Goal: Information Seeking & Learning: Learn about a topic

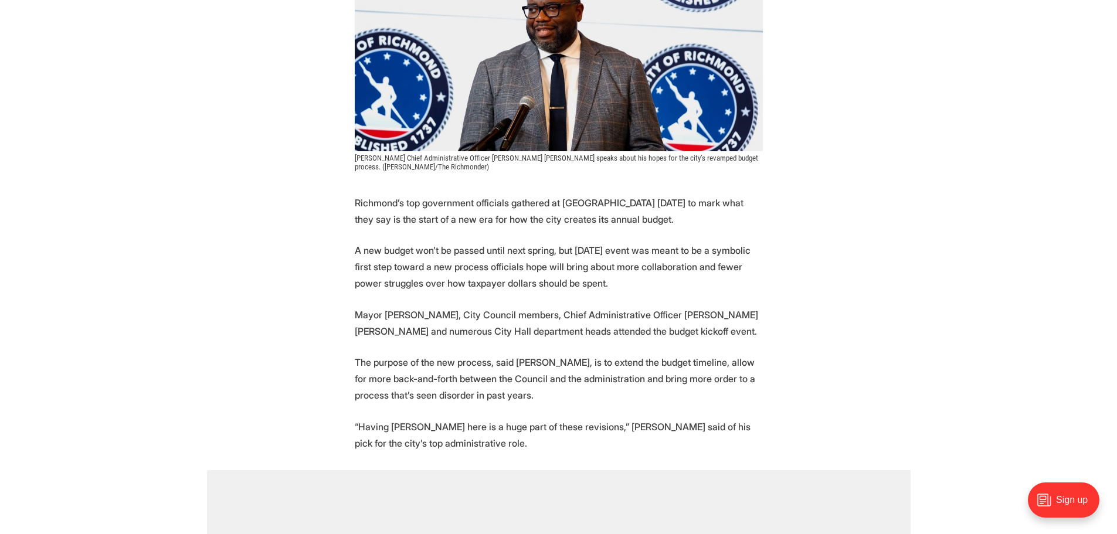
scroll to position [352, 0]
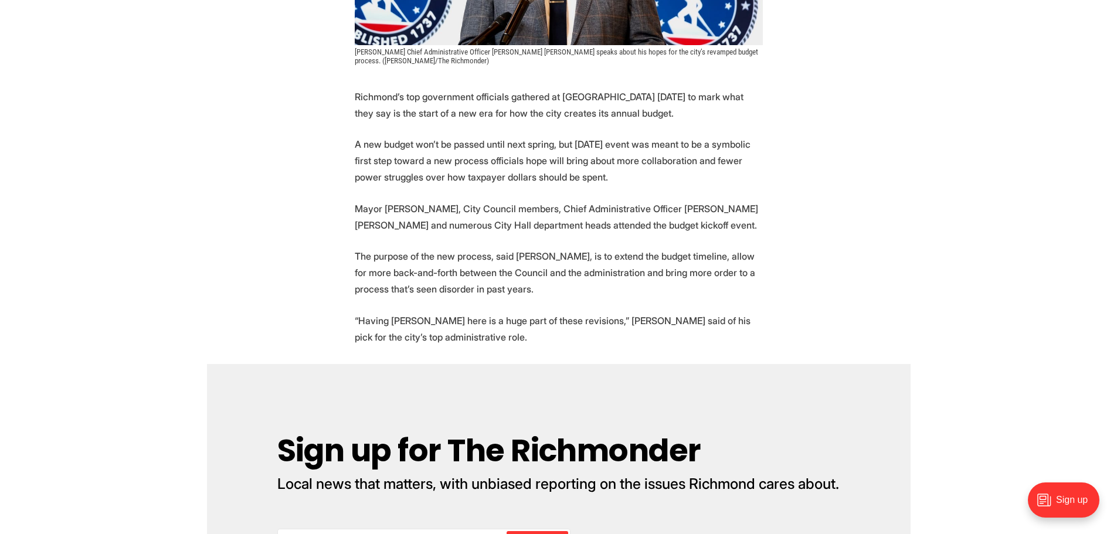
scroll to position [410, 0]
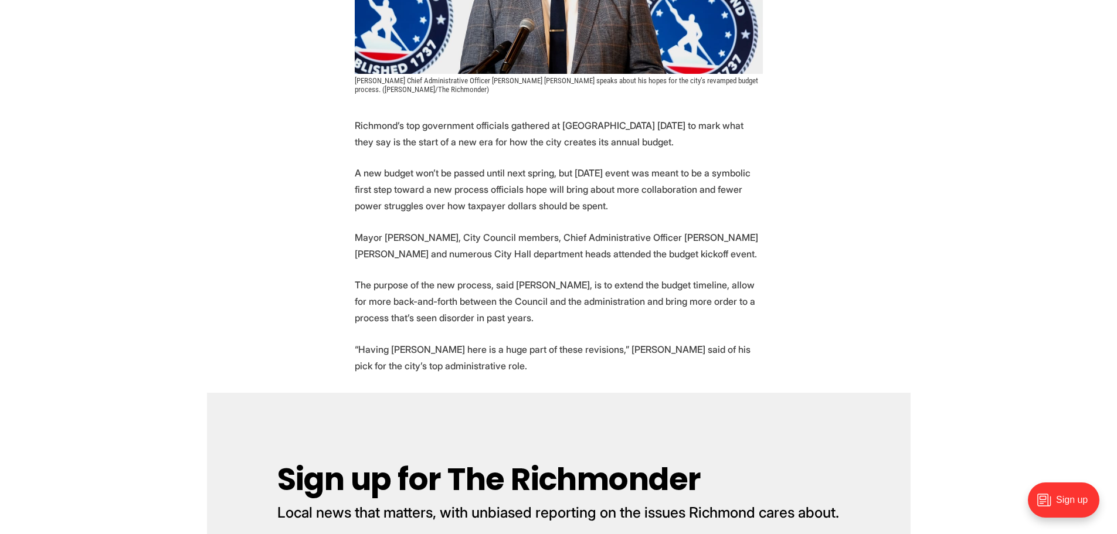
drag, startPoint x: 298, startPoint y: 220, endPoint x: 447, endPoint y: 6, distance: 261.1
drag, startPoint x: 414, startPoint y: 171, endPoint x: 574, endPoint y: 214, distance: 165.1
click at [574, 214] on p "A new budget won’t be passed until next spring, but Thursday’s event was meant …" at bounding box center [559, 189] width 408 height 49
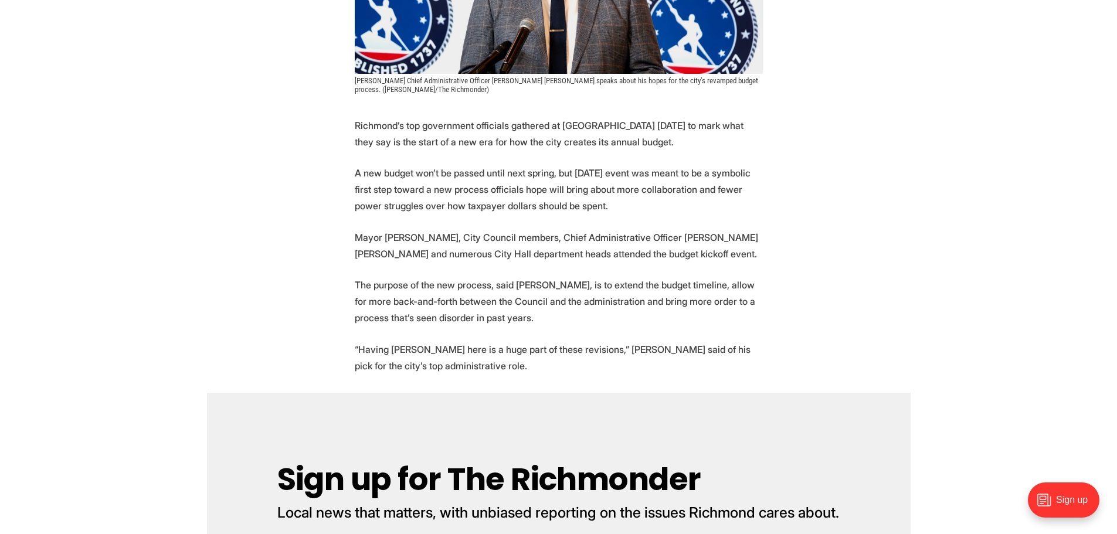
click at [577, 213] on p "A new budget won’t be passed until next spring, but Thursday’s event was meant …" at bounding box center [559, 189] width 408 height 49
drag, startPoint x: 930, startPoint y: 215, endPoint x: 923, endPoint y: 215, distance: 7.6
drag, startPoint x: 477, startPoint y: 173, endPoint x: 600, endPoint y: 210, distance: 127.8
click at [573, 205] on p "A new budget won’t be passed until next spring, but Thursday’s event was meant …" at bounding box center [559, 189] width 408 height 49
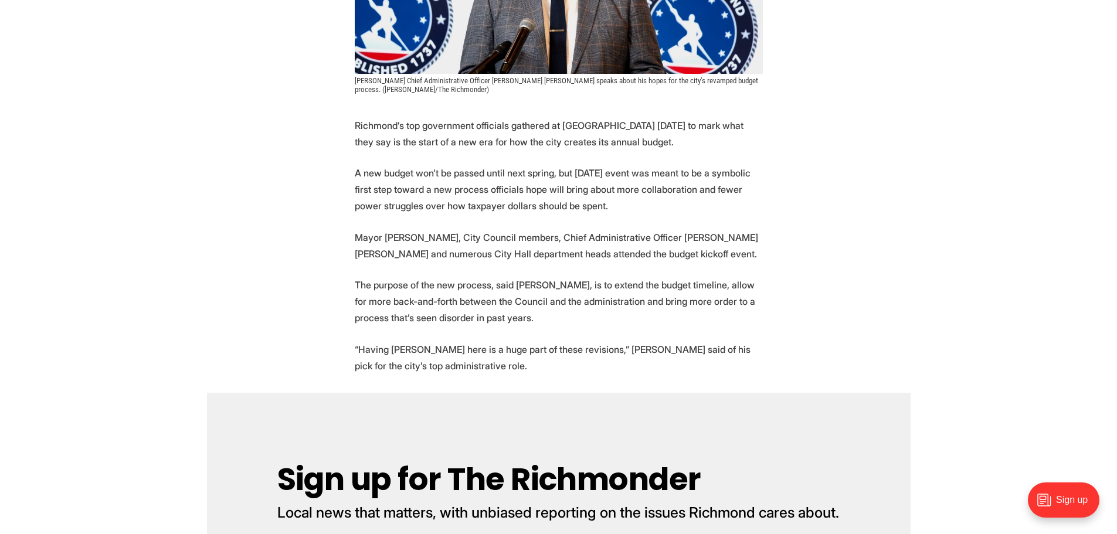
drag, startPoint x: 557, startPoint y: 171, endPoint x: 571, endPoint y: 204, distance: 35.7
click at [571, 204] on p "A new budget won’t be passed until next spring, but Thursday’s event was meant …" at bounding box center [559, 189] width 408 height 49
click at [596, 209] on p "A new budget won’t be passed until next spring, but Thursday’s event was meant …" at bounding box center [559, 189] width 408 height 49
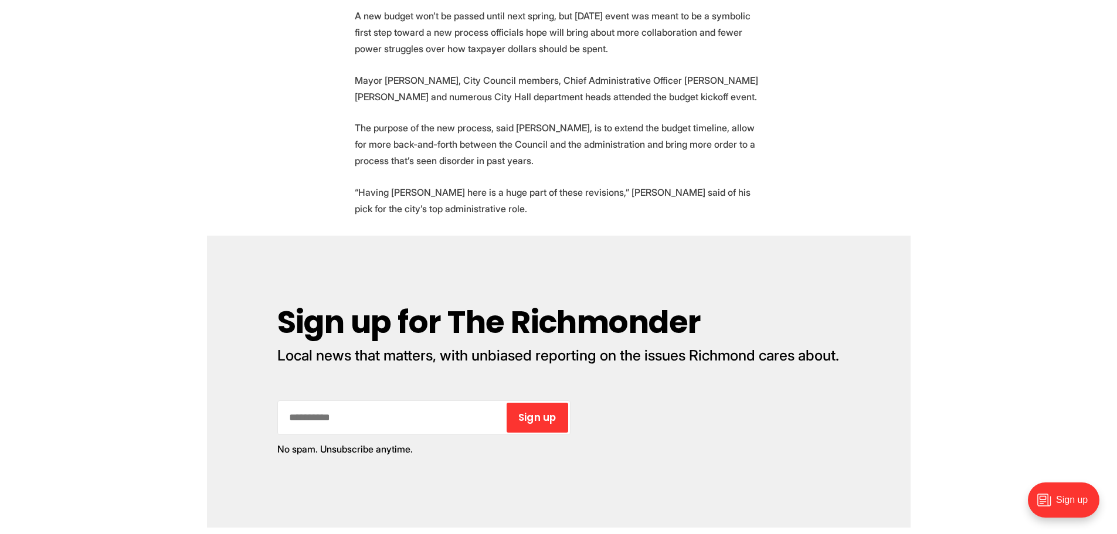
scroll to position [586, 0]
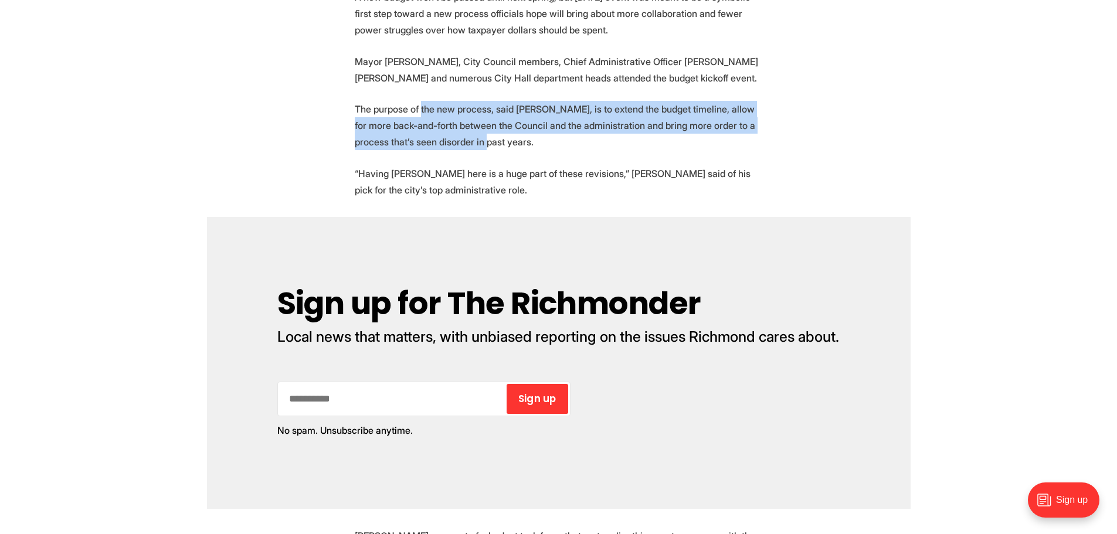
drag, startPoint x: 420, startPoint y: 111, endPoint x: 449, endPoint y: 137, distance: 38.2
click at [456, 136] on p "The purpose of the new process, said Avula, is to extend the budget timeline, a…" at bounding box center [559, 125] width 408 height 49
click at [389, 120] on p "The purpose of the new process, said Avula, is to extend the budget timeline, a…" at bounding box center [559, 125] width 408 height 49
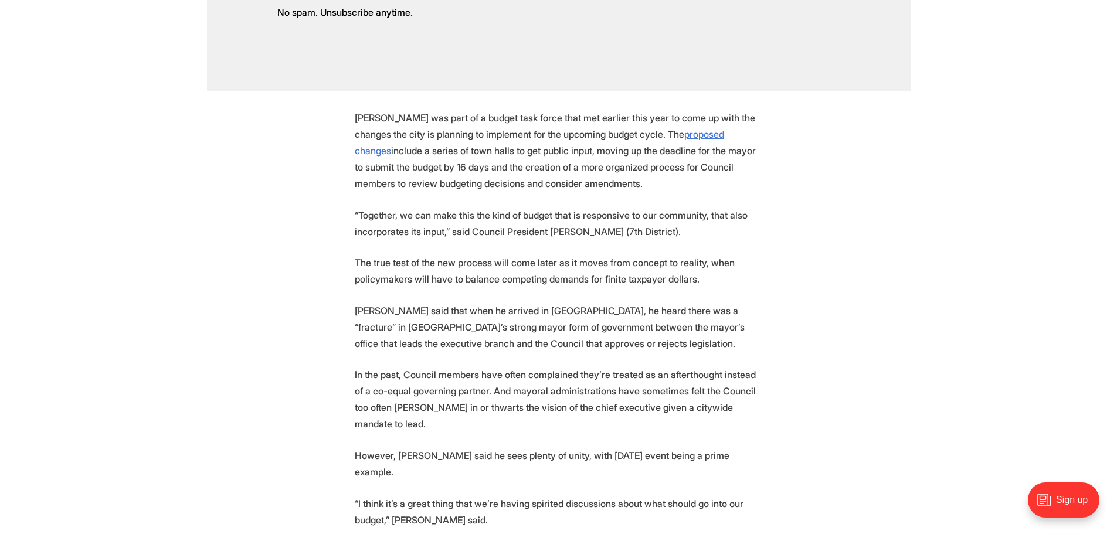
scroll to position [1055, 0]
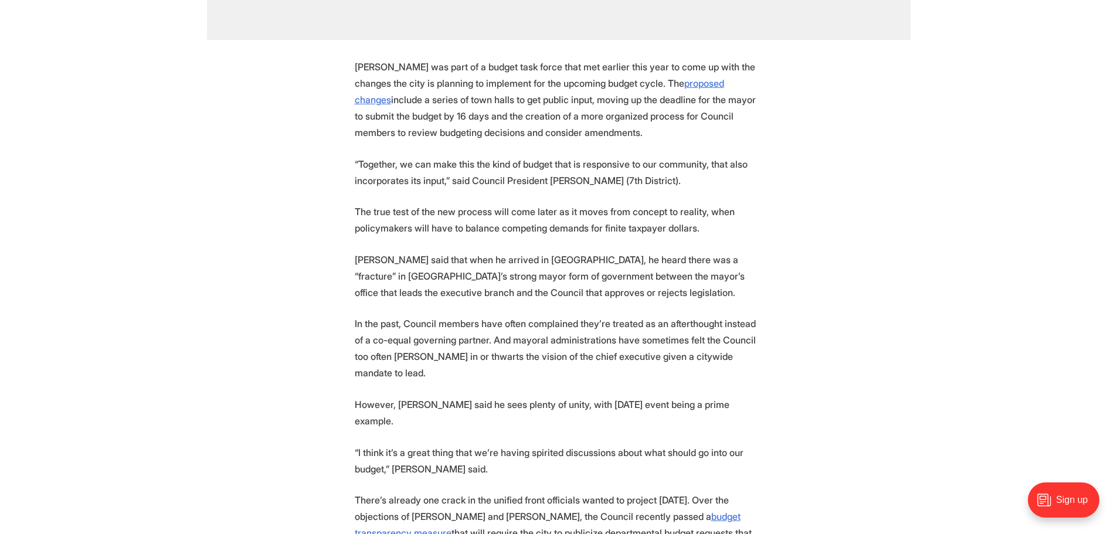
click at [284, 181] on section "Richmond’s top government officials gathered at Maymont Thursday to mark what t…" at bounding box center [558, 185] width 1117 height 1426
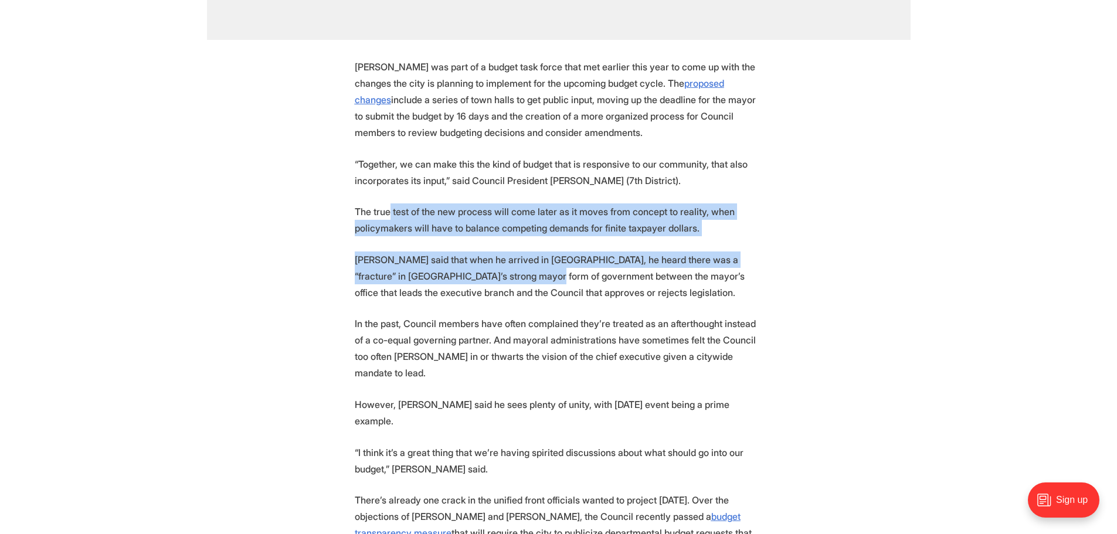
drag, startPoint x: 444, startPoint y: 240, endPoint x: 550, endPoint y: 279, distance: 113.1
click at [522, 278] on section "Richmond’s top government officials gathered at Maymont Thursday to mark what t…" at bounding box center [558, 185] width 1117 height 1426
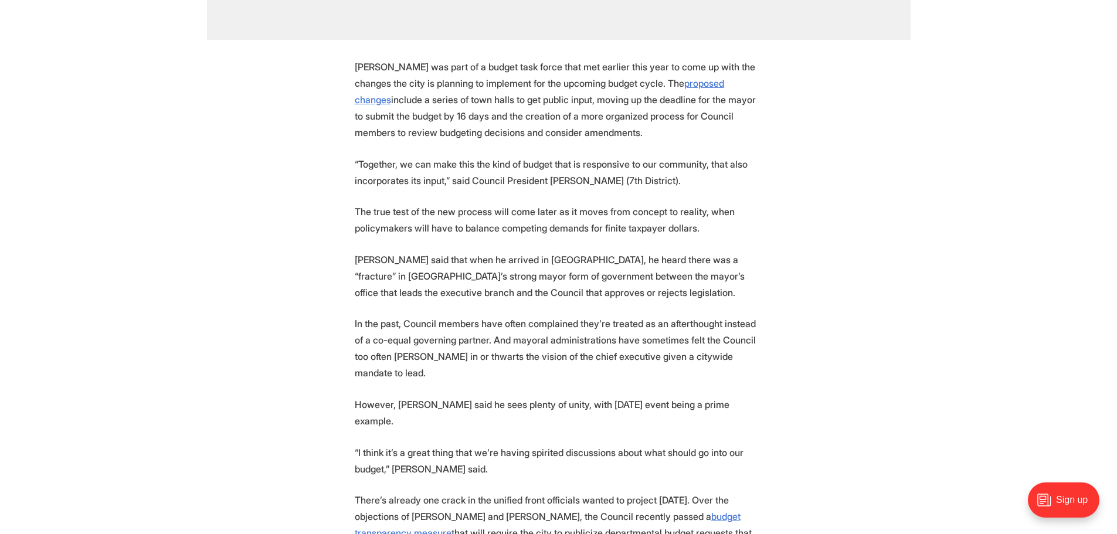
click at [583, 289] on p "Donald said that when he arrived in Richmond, he heard there was a “fracture” i…" at bounding box center [559, 275] width 408 height 49
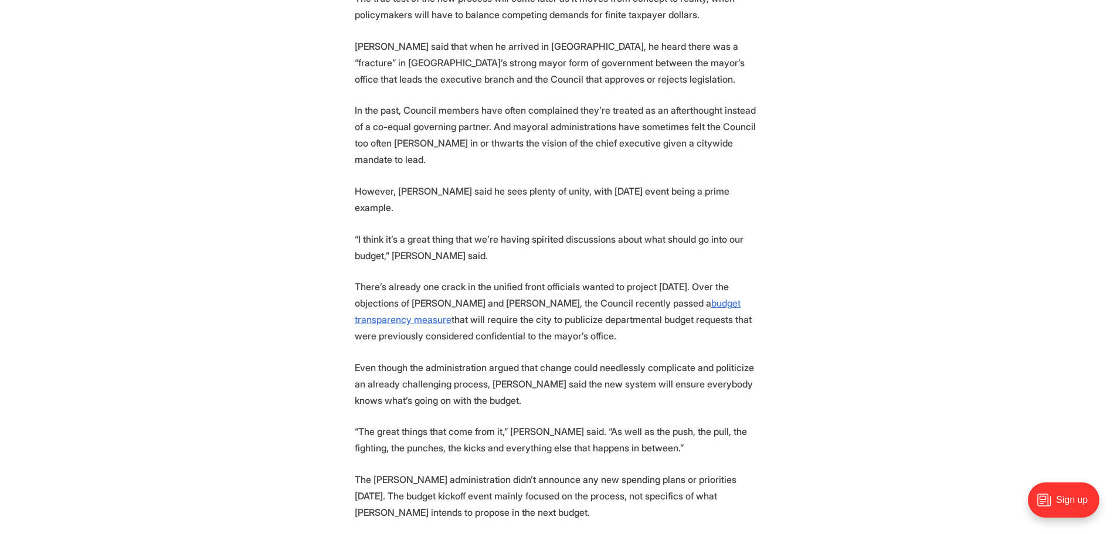
scroll to position [1289, 0]
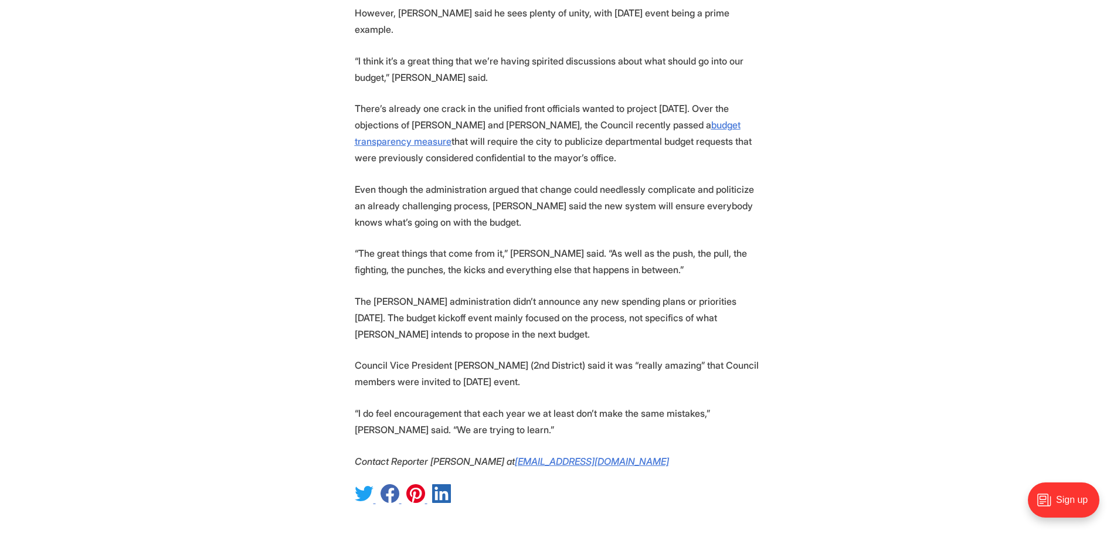
scroll to position [1465, 0]
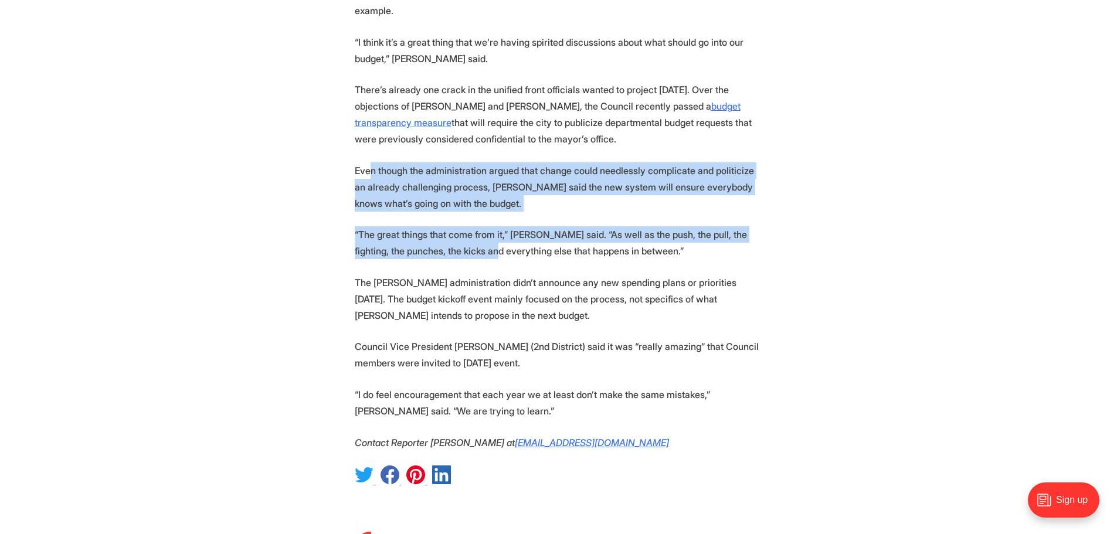
drag, startPoint x: 370, startPoint y: 139, endPoint x: 481, endPoint y: 219, distance: 136.5
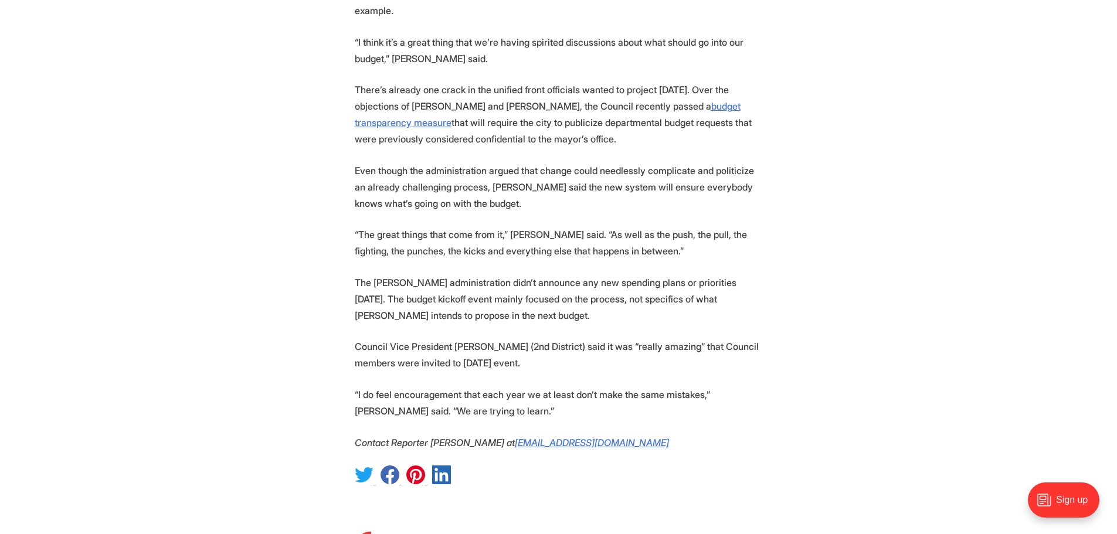
click at [511, 226] on p "“The great things that come from it,” Donald said. “As well as the push, the pu…" at bounding box center [559, 242] width 408 height 33
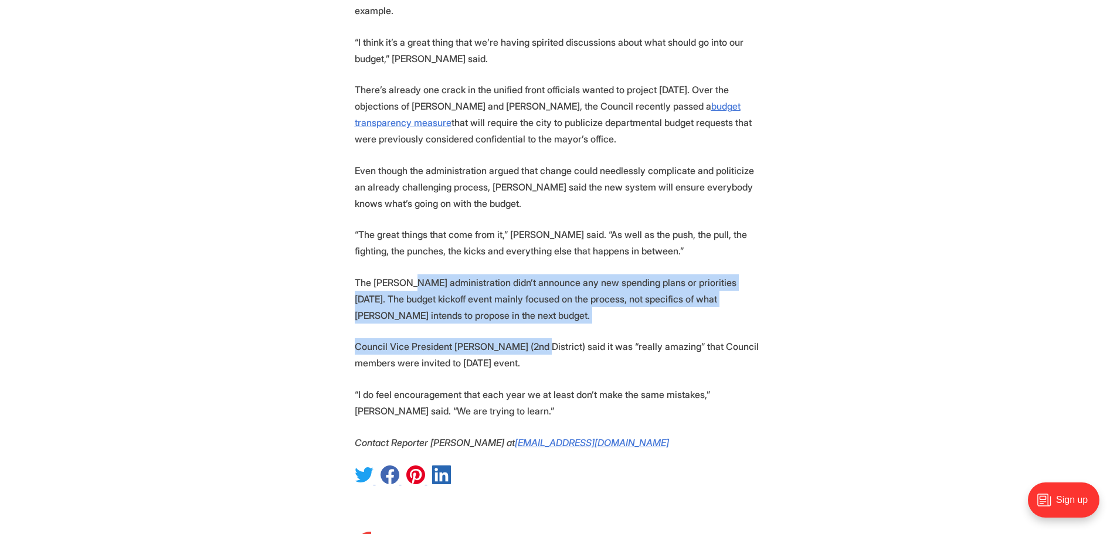
drag, startPoint x: 411, startPoint y: 238, endPoint x: 536, endPoint y: 314, distance: 146.5
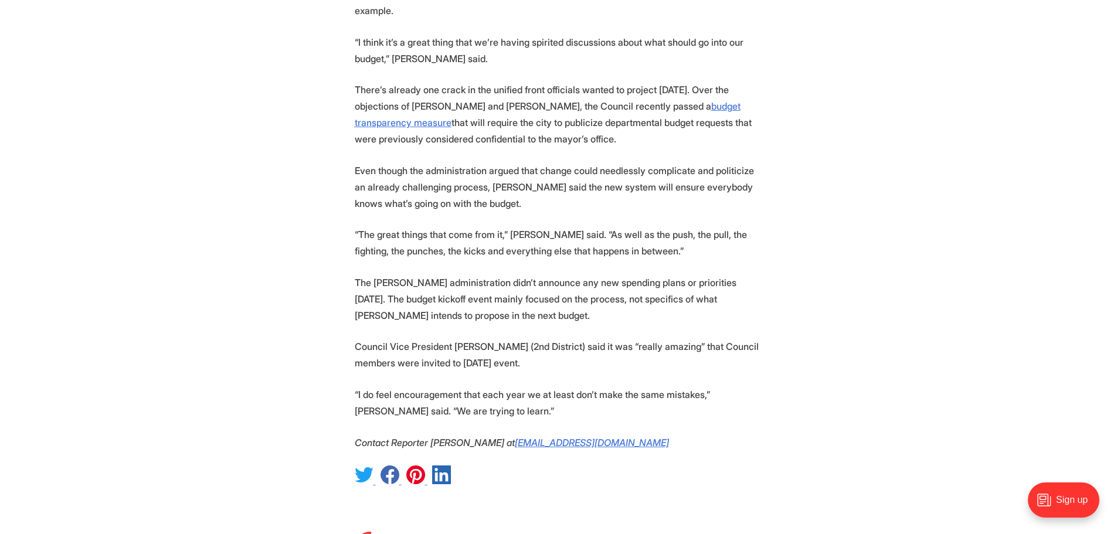
click at [562, 338] on p "Council Vice President Katherine Jordan (2nd District) said it was “really amaz…" at bounding box center [559, 354] width 408 height 33
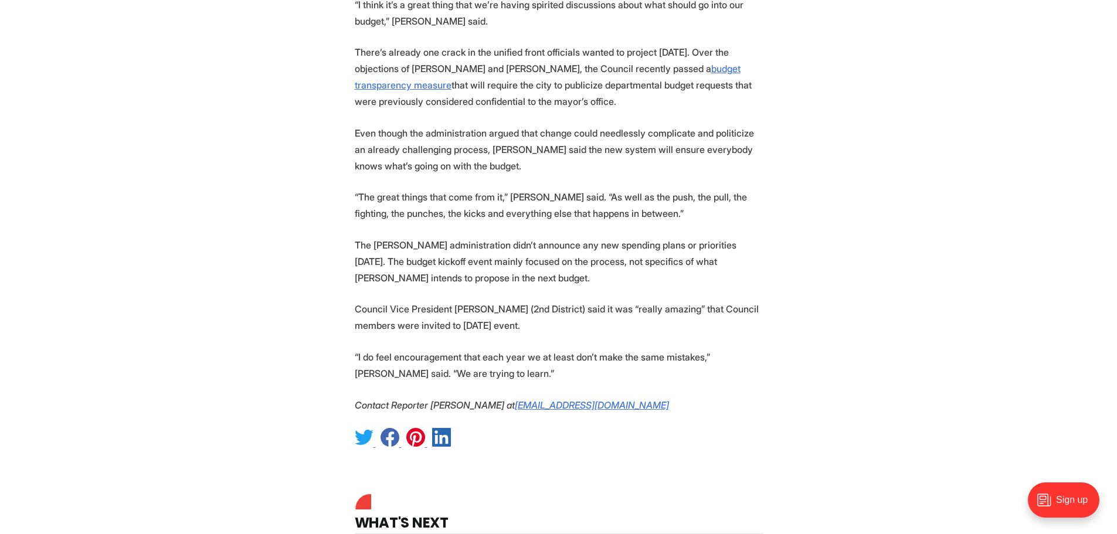
scroll to position [1524, 0]
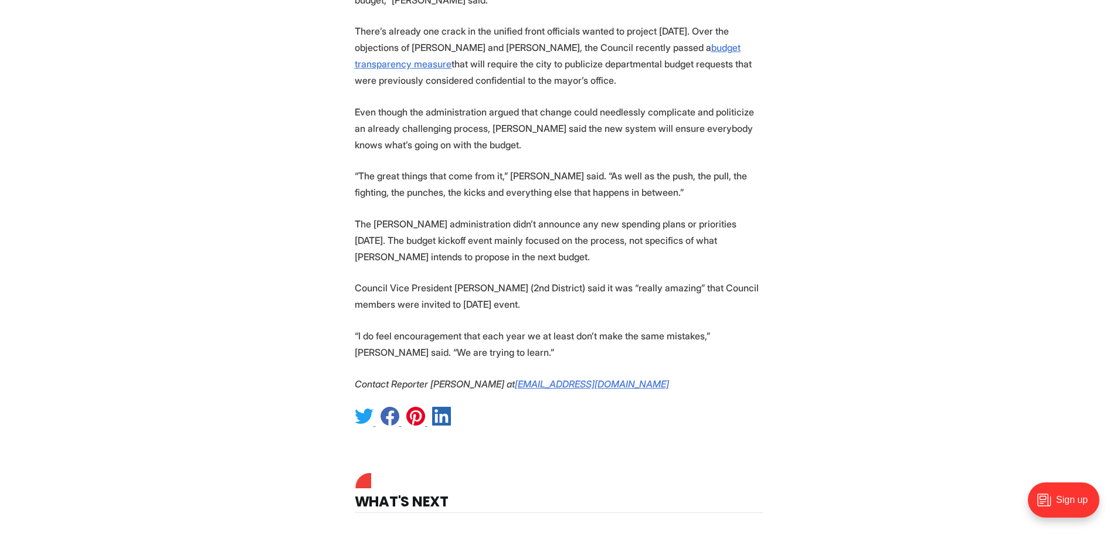
click at [464, 328] on p "“I do feel encouragement that each year we at least don’t make the same mistake…" at bounding box center [559, 344] width 408 height 33
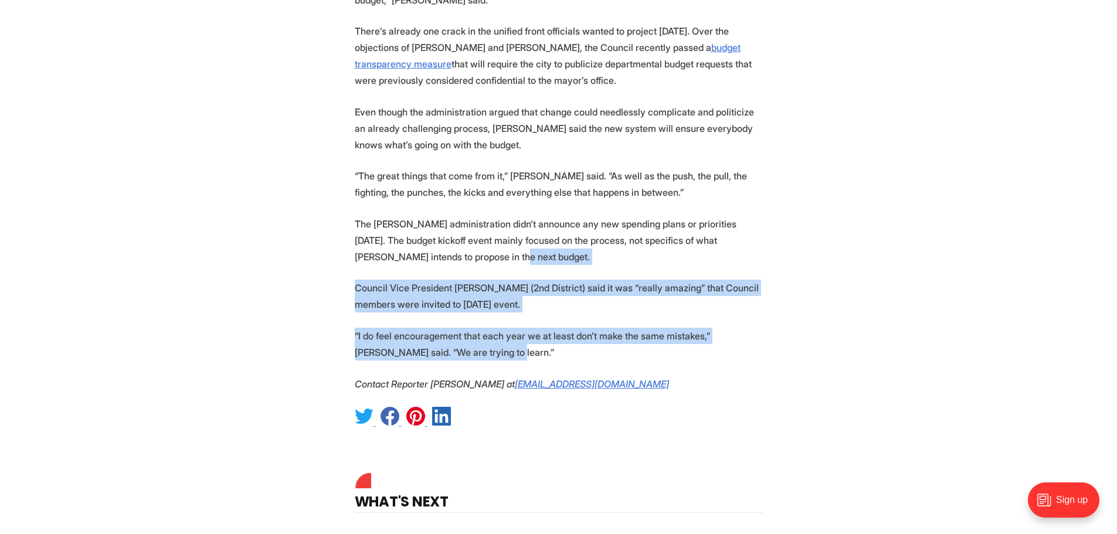
drag, startPoint x: 458, startPoint y: 317, endPoint x: 539, endPoint y: 257, distance: 100.6
click at [556, 328] on p "“I do feel encouragement that each year we at least don’t make the same mistake…" at bounding box center [559, 344] width 408 height 33
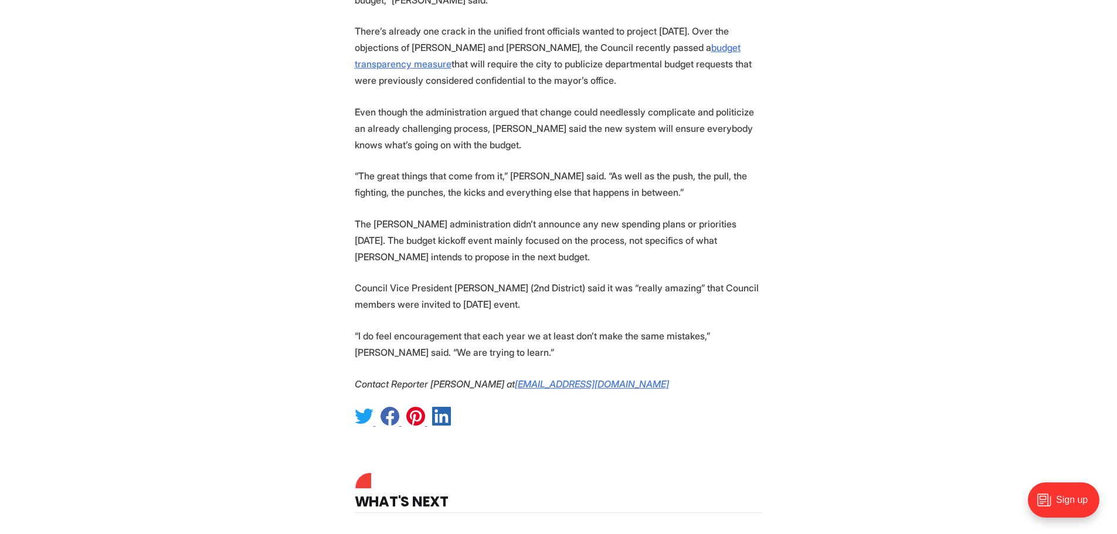
click at [537, 280] on p "Council Vice President Katherine Jordan (2nd District) said it was “really amaz…" at bounding box center [559, 296] width 408 height 33
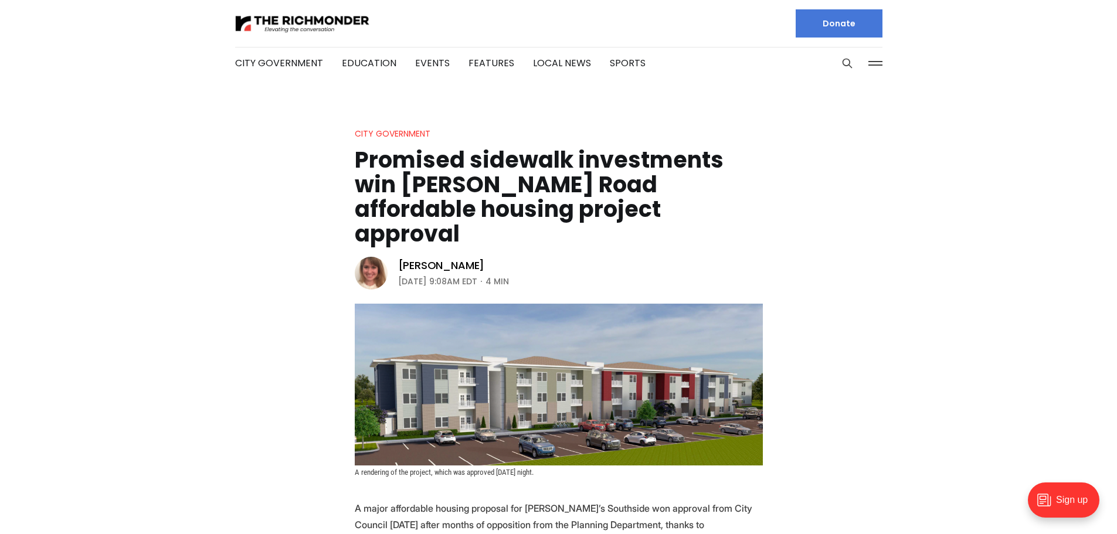
drag, startPoint x: 290, startPoint y: 223, endPoint x: 291, endPoint y: 202, distance: 21.8
click at [290, 223] on header "City Government Promised sidewalk investments win [PERSON_NAME] Road affordable…" at bounding box center [558, 302] width 1117 height 350
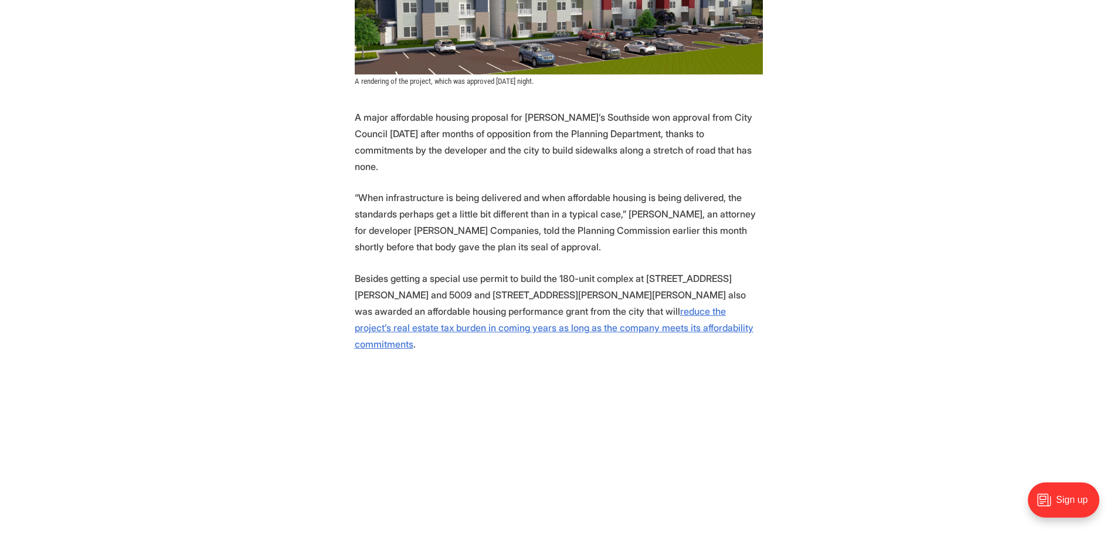
scroll to position [410, 0]
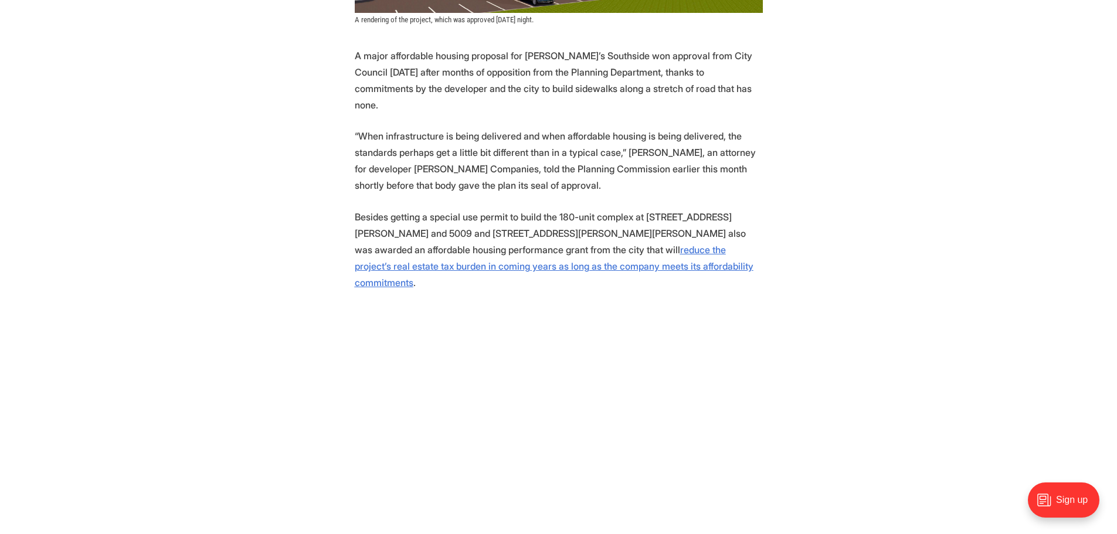
scroll to position [528, 0]
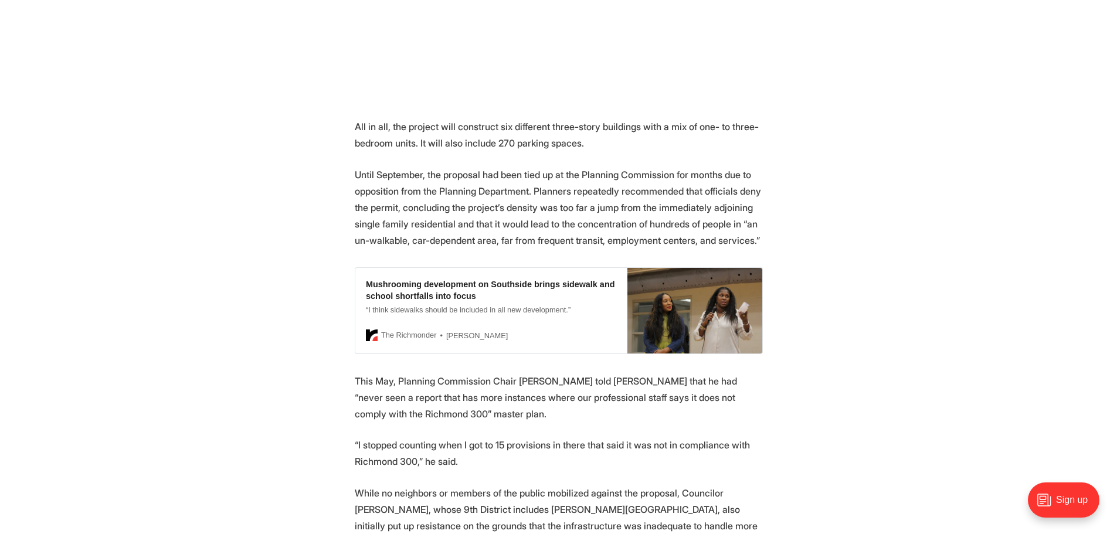
scroll to position [938, 0]
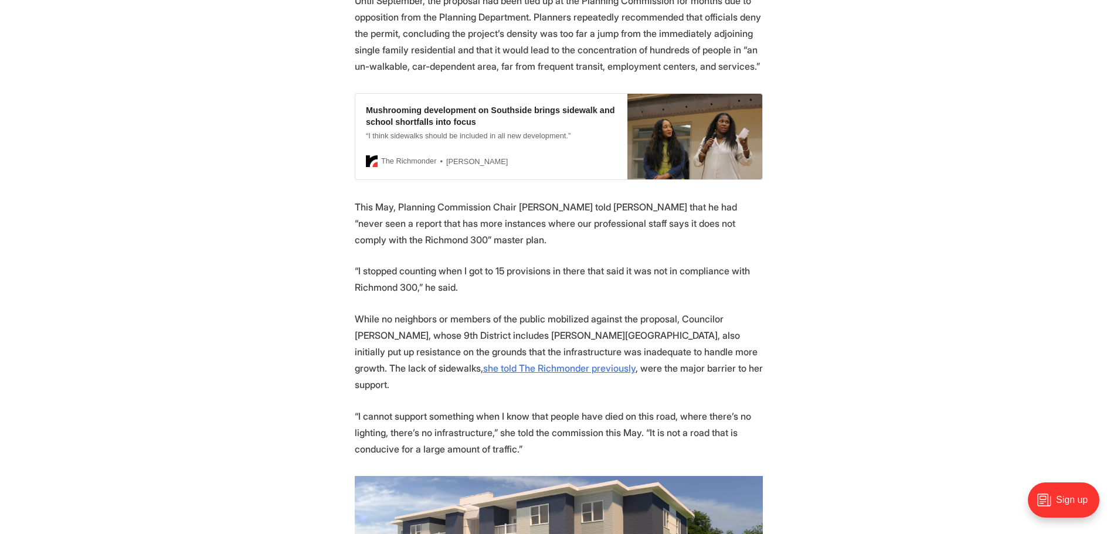
scroll to position [1114, 0]
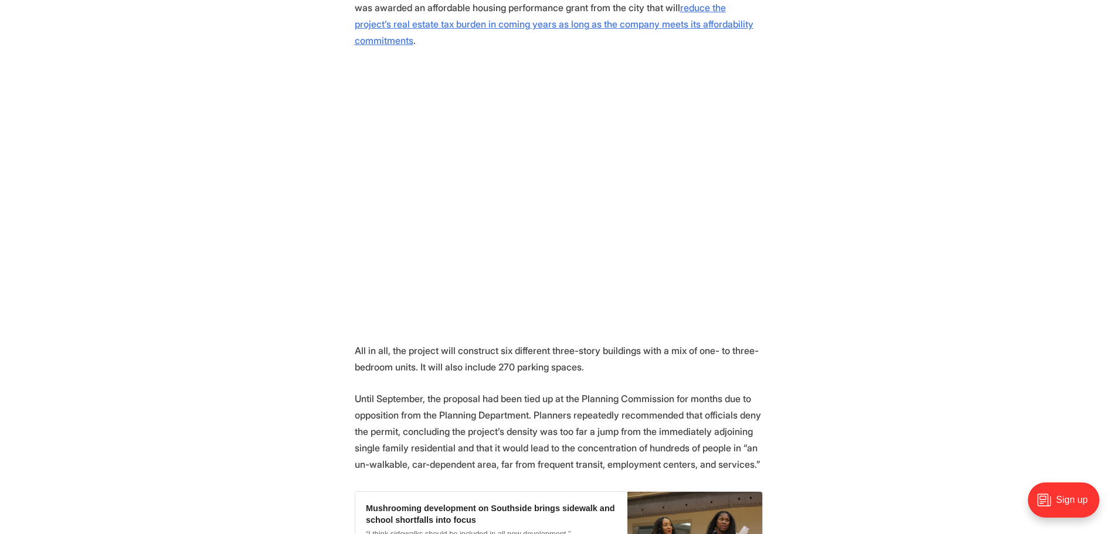
scroll to position [762, 0]
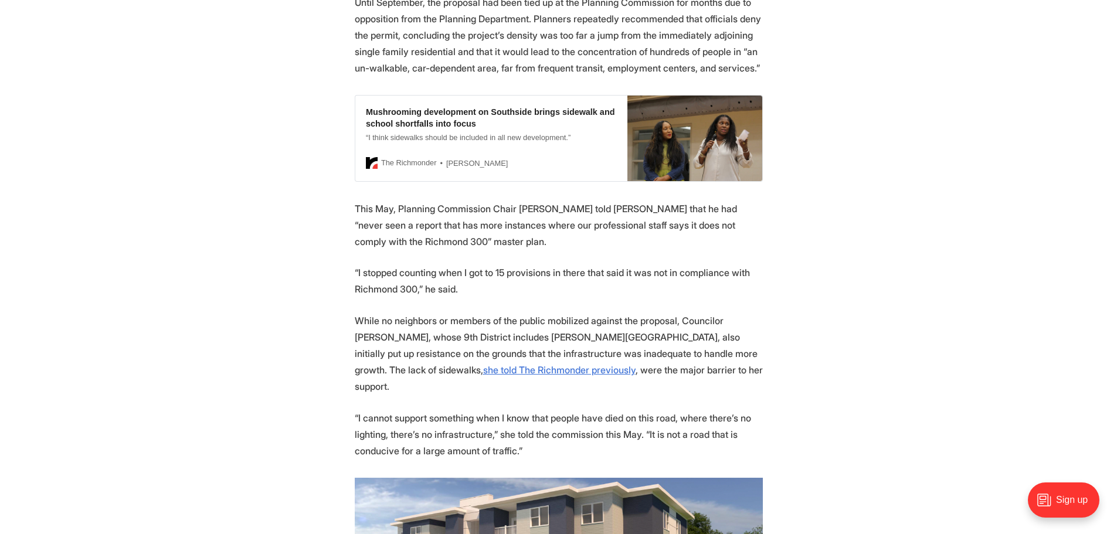
scroll to position [1114, 0]
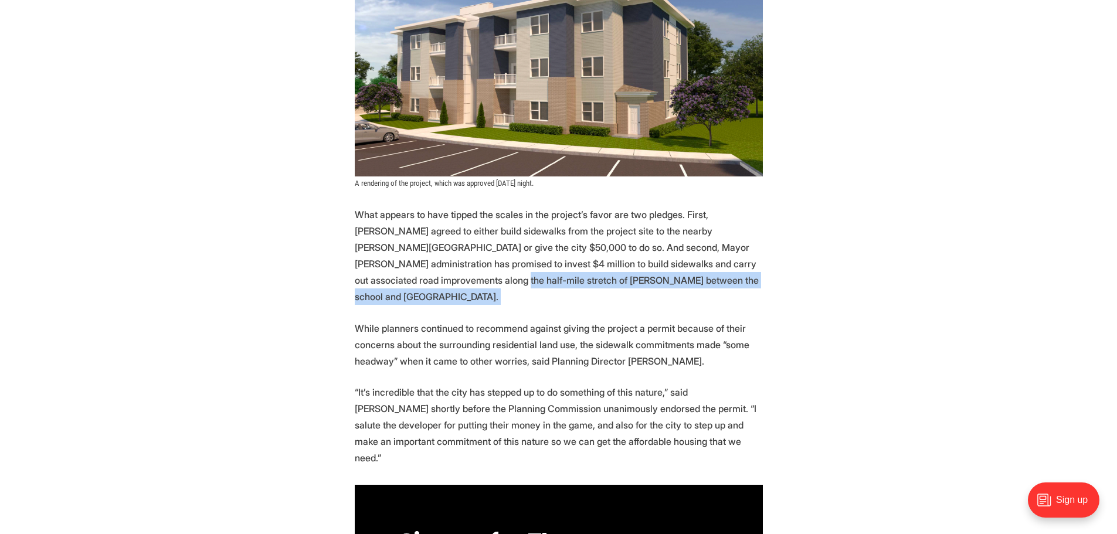
click at [278, 219] on section "A major affordable housing proposal for [PERSON_NAME]’s Southside won approval …" at bounding box center [558, 235] width 1117 height 2637
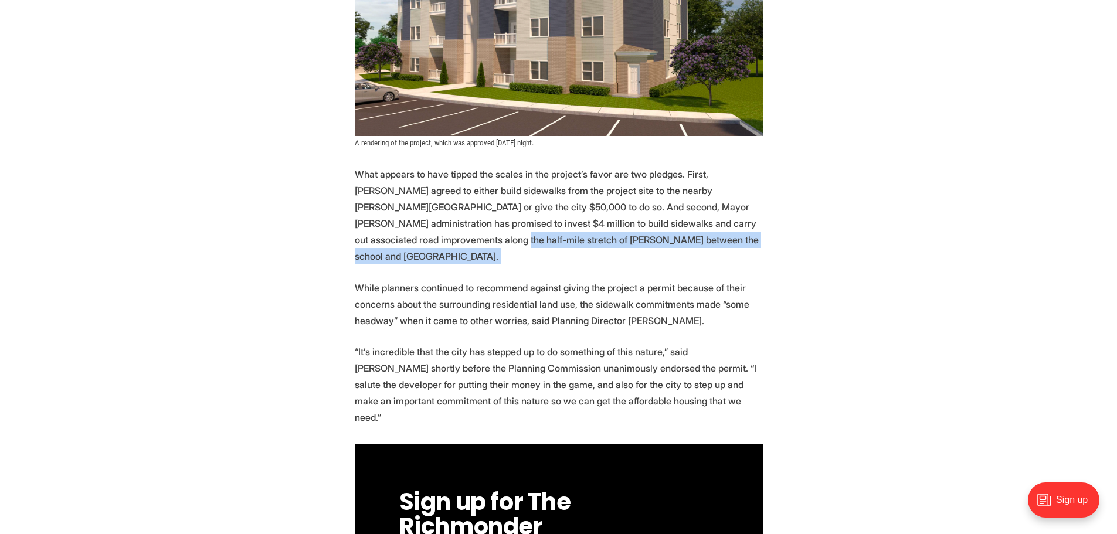
scroll to position [1700, 0]
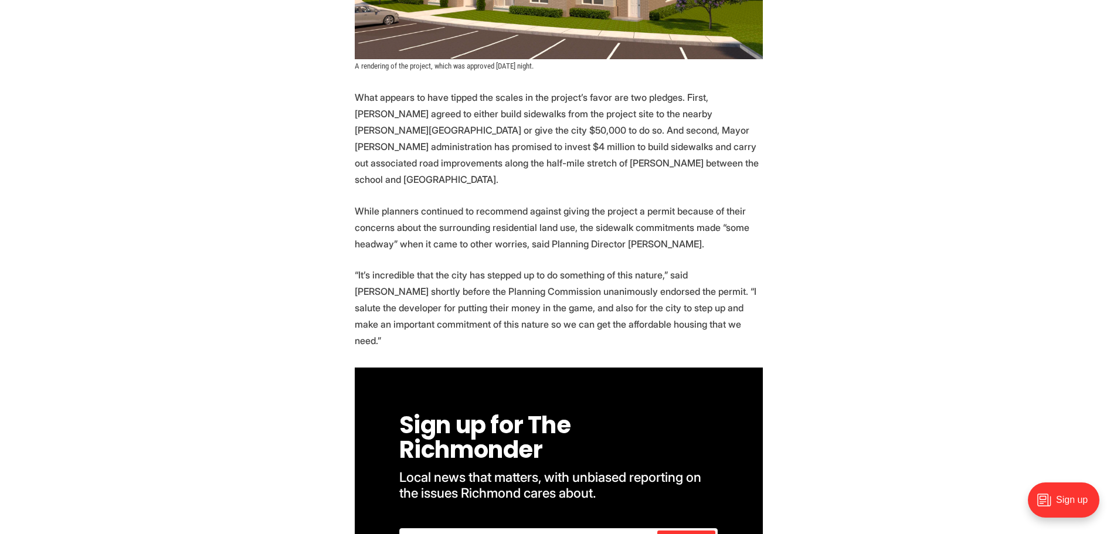
click at [283, 220] on section "A major affordable housing proposal for [PERSON_NAME]’s Southside won approval …" at bounding box center [558, 118] width 1117 height 2637
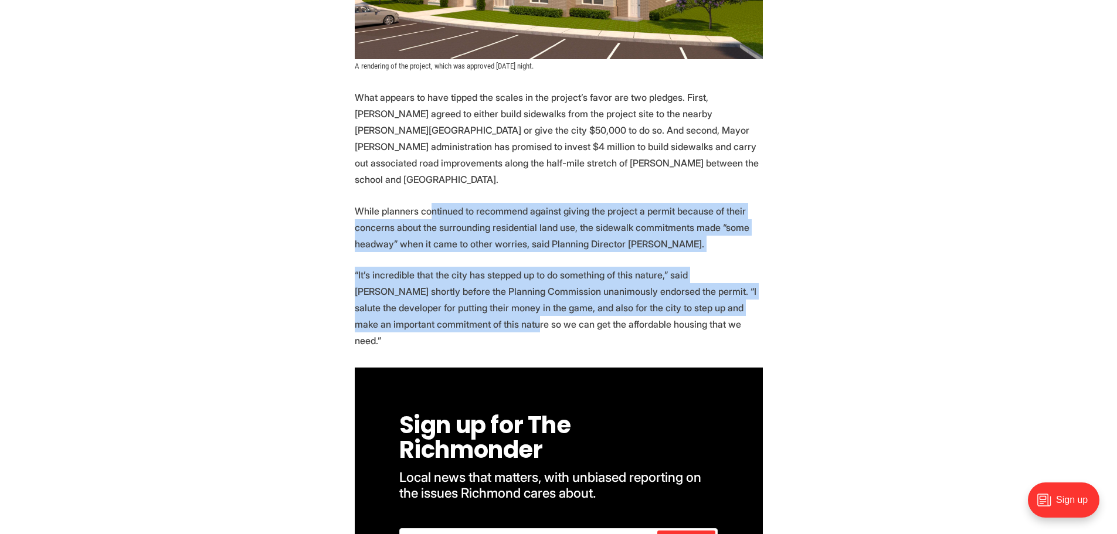
drag, startPoint x: 427, startPoint y: 127, endPoint x: 516, endPoint y: 227, distance: 134.5
click at [495, 227] on section "A major affordable housing proposal for [PERSON_NAME]’s Southside won approval …" at bounding box center [558, 118] width 1117 height 2637
click at [531, 267] on p "“It’s incredible that the city has stepped up to do something of this nature,” …" at bounding box center [559, 308] width 408 height 82
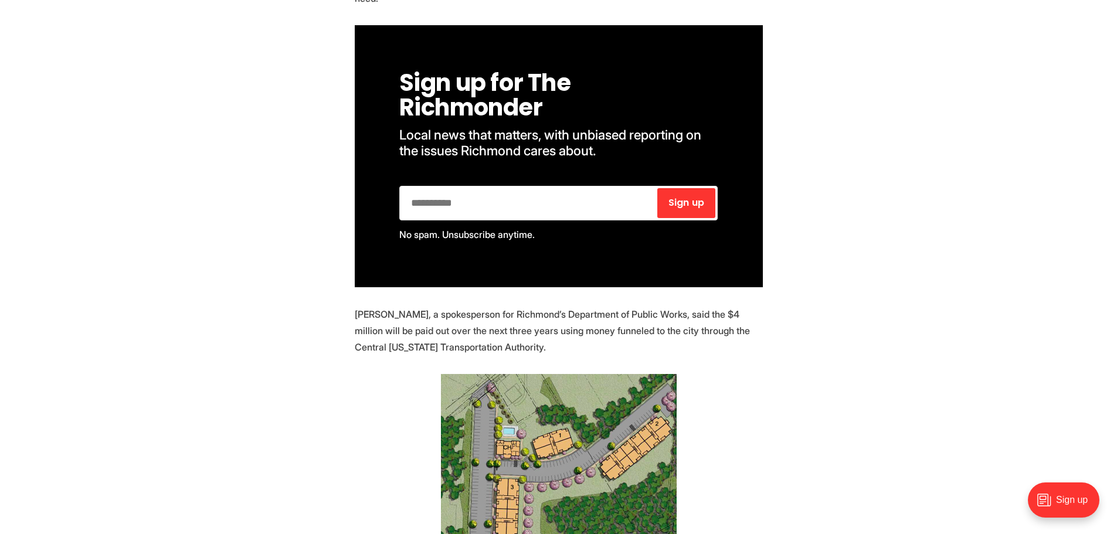
scroll to position [2110, 0]
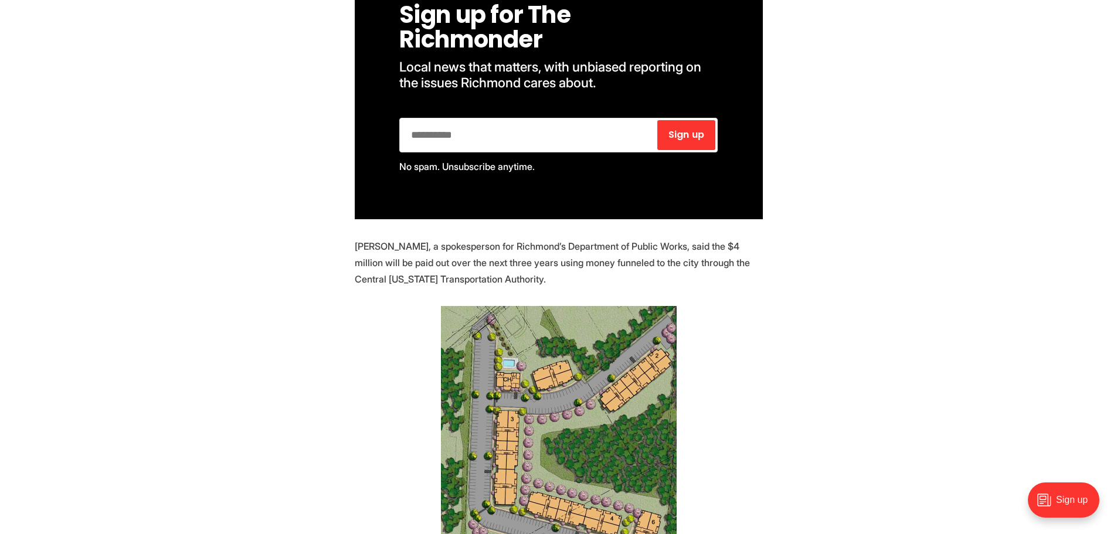
drag, startPoint x: 356, startPoint y: 137, endPoint x: 416, endPoint y: 137, distance: 59.8
click at [416, 238] on p "[PERSON_NAME], a spokesperson for Richmond’s Department of Public Works, said t…" at bounding box center [559, 262] width 408 height 49
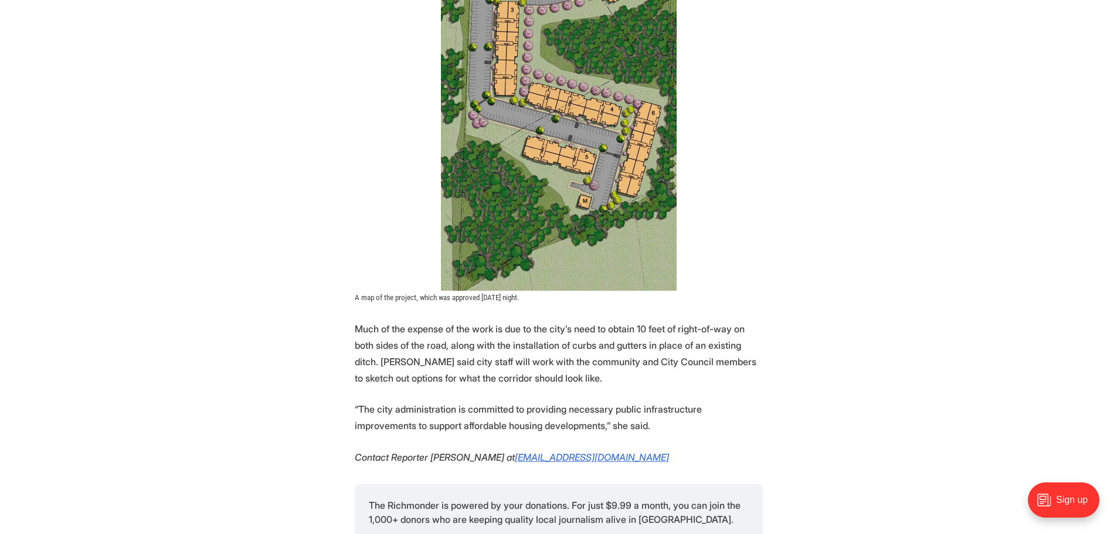
scroll to position [2520, 0]
click at [722, 319] on p "Much of the expense of the work is due to the city’s need to obtain 10 feet of …" at bounding box center [559, 352] width 408 height 66
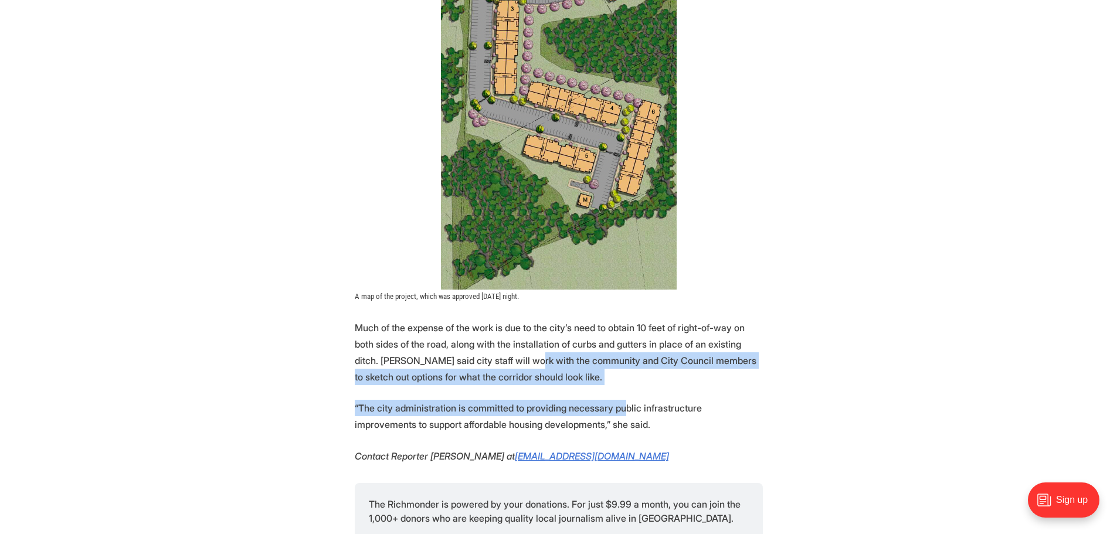
drag, startPoint x: 495, startPoint y: 249, endPoint x: 617, endPoint y: 303, distance: 133.3
click at [659, 400] on p "“The city administration is committed to providing necessary public infrastruct…" at bounding box center [559, 416] width 408 height 33
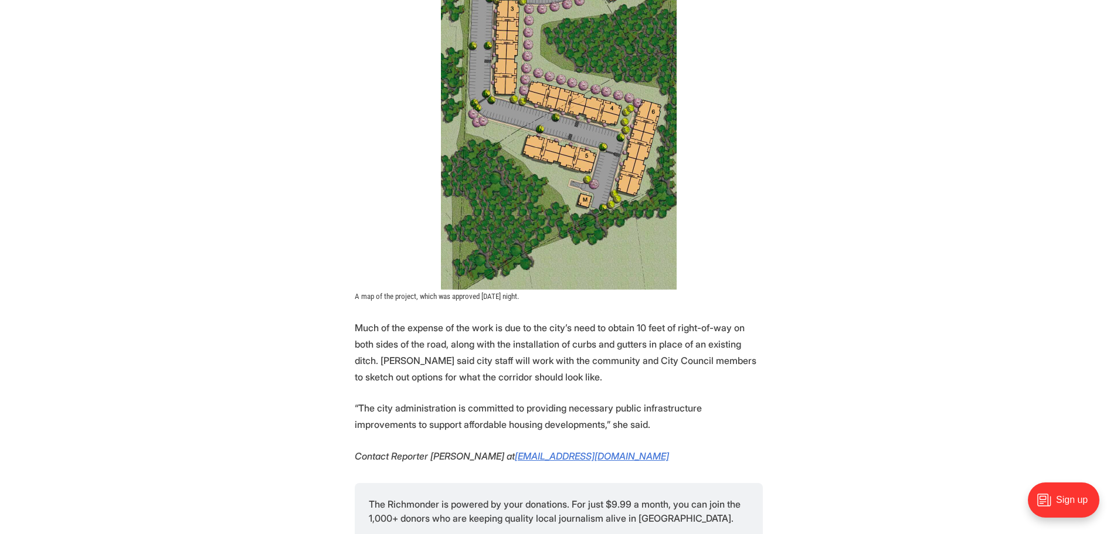
click at [649, 319] on p "Much of the expense of the work is due to the city’s need to obtain 10 feet of …" at bounding box center [559, 352] width 408 height 66
click at [547, 319] on p "Much of the expense of the work is due to the city’s need to obtain 10 feet of …" at bounding box center [559, 352] width 408 height 66
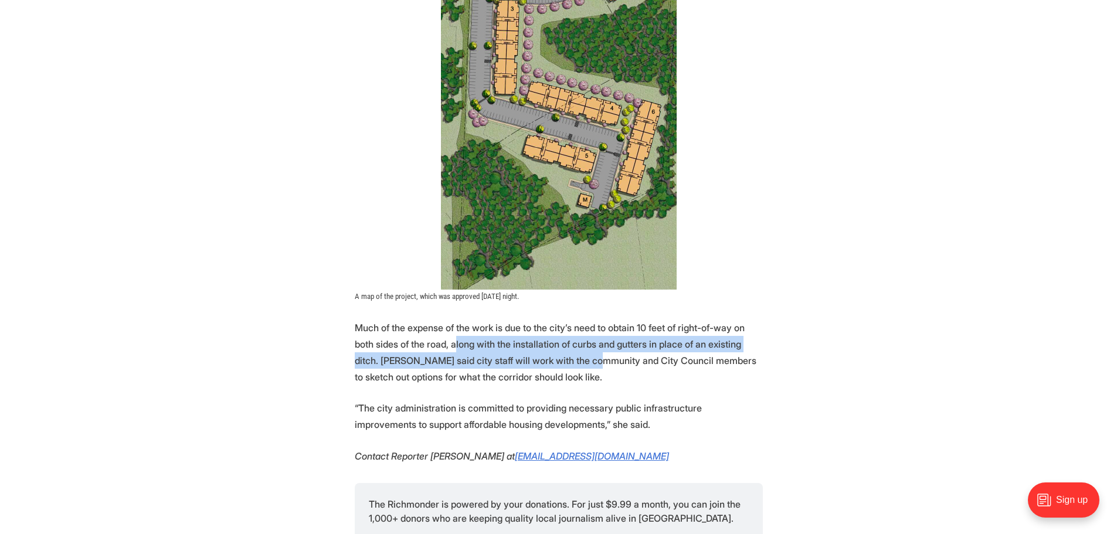
drag, startPoint x: 444, startPoint y: 232, endPoint x: 581, endPoint y: 267, distance: 141.6
click at [561, 319] on p "Much of the expense of the work is due to the city’s need to obtain 10 feet of …" at bounding box center [559, 352] width 408 height 66
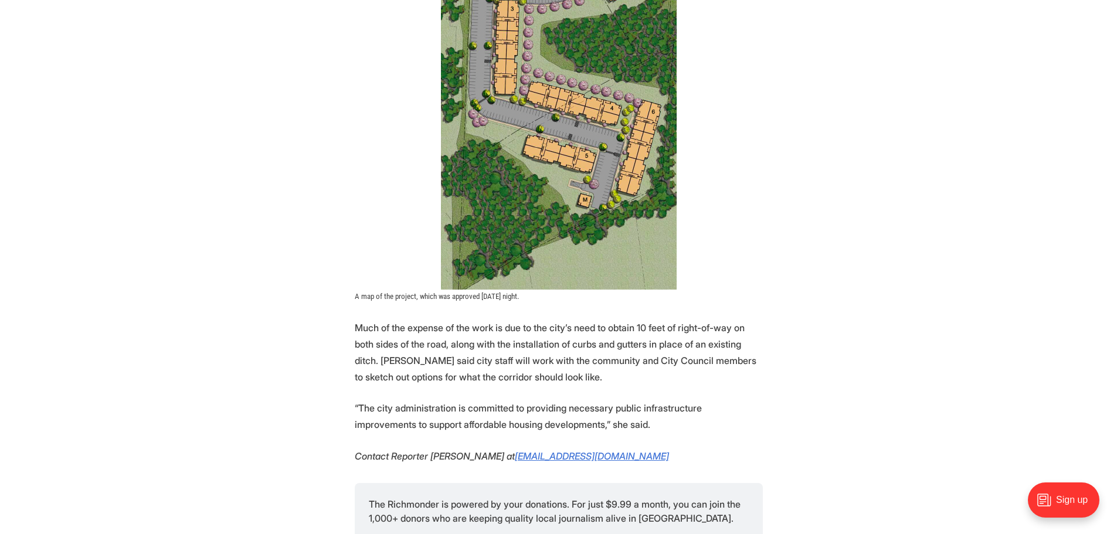
click at [598, 319] on p "Much of the expense of the work is due to the city’s need to obtain 10 feet of …" at bounding box center [559, 352] width 408 height 66
